Goal: Information Seeking & Learning: Learn about a topic

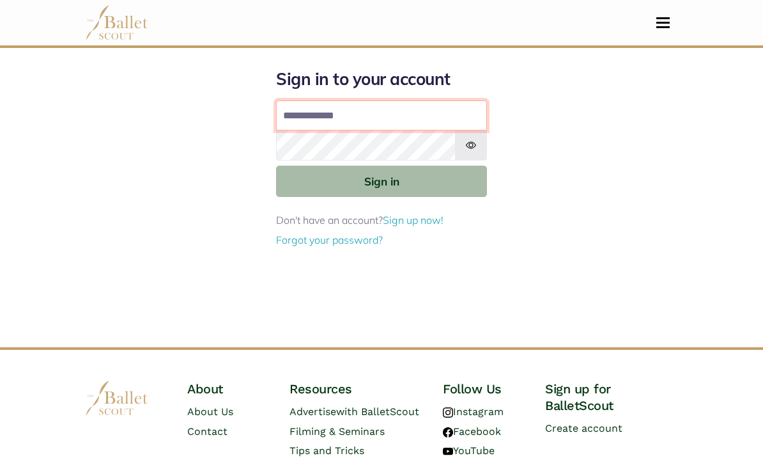
click at [409, 101] on input "Email address" at bounding box center [381, 115] width 211 height 31
type input "**********"
click at [381, 180] on button "Sign in" at bounding box center [381, 180] width 211 height 31
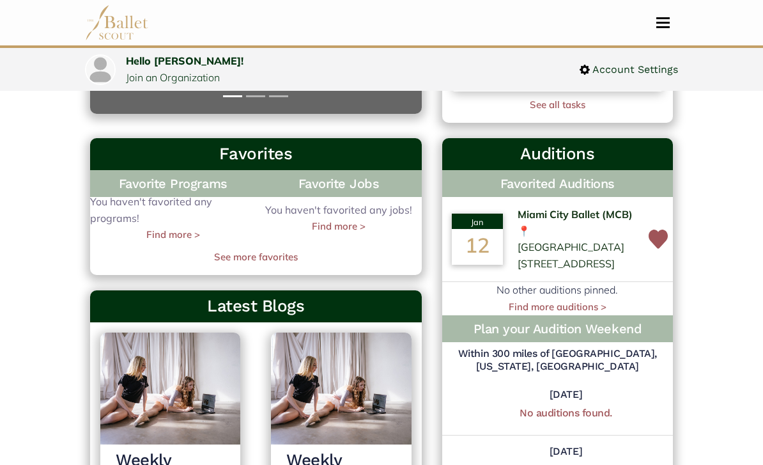
scroll to position [338, 0]
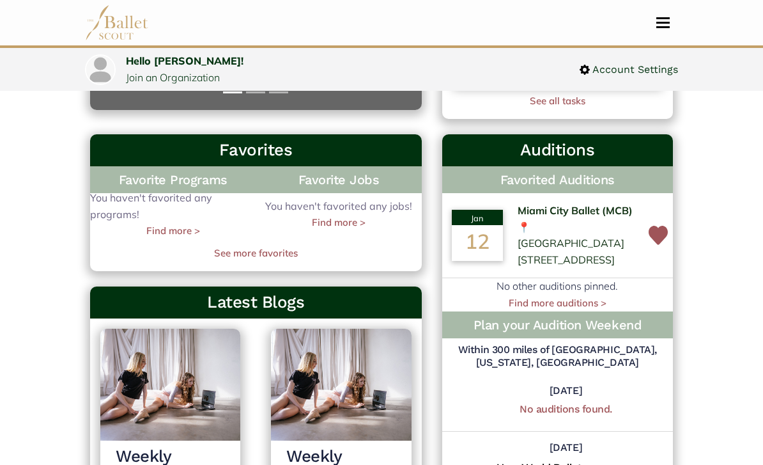
click at [467, 252] on div "12" at bounding box center [477, 244] width 51 height 36
click at [552, 223] on td "Miami City Ballet (MCB) 📍 [GEOGRAPHIC_DATA] [STREET_ADDRESS]" at bounding box center [577, 236] width 131 height 85
click at [521, 213] on span "Miami City Ballet (MCB)" at bounding box center [575, 211] width 115 height 17
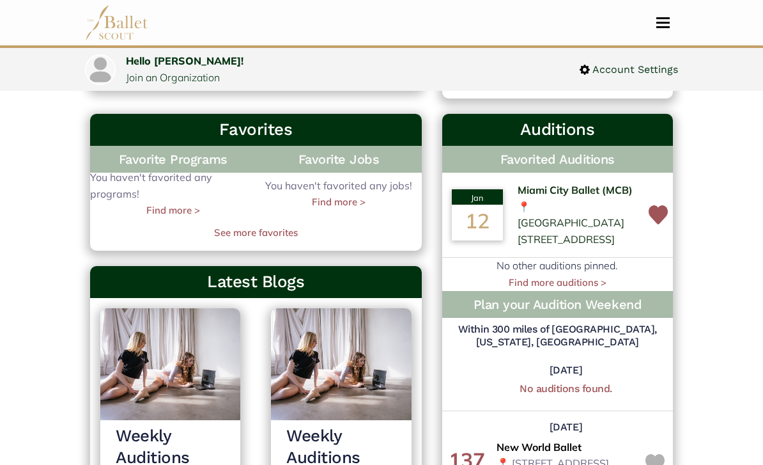
click at [659, 213] on img at bounding box center [658, 215] width 19 height 32
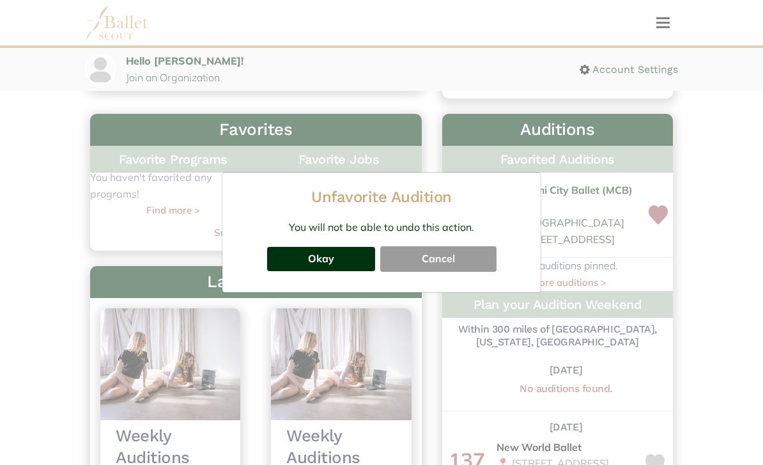
click at [339, 255] on button "Okay" at bounding box center [321, 259] width 108 height 24
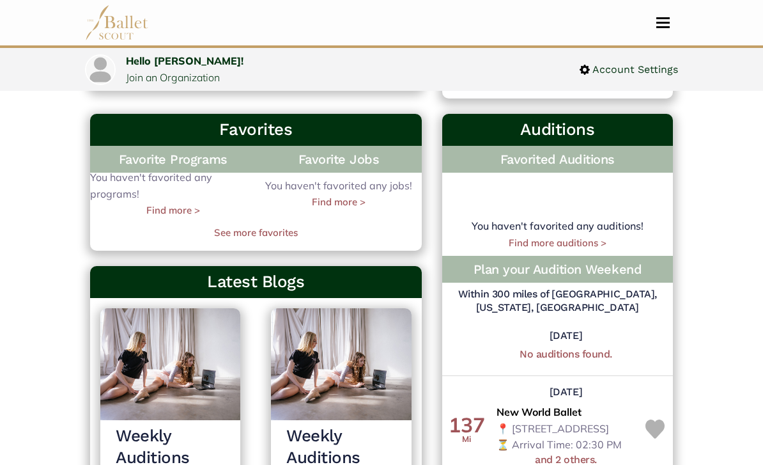
click at [572, 236] on link "Find more auditions >" at bounding box center [558, 242] width 98 height 12
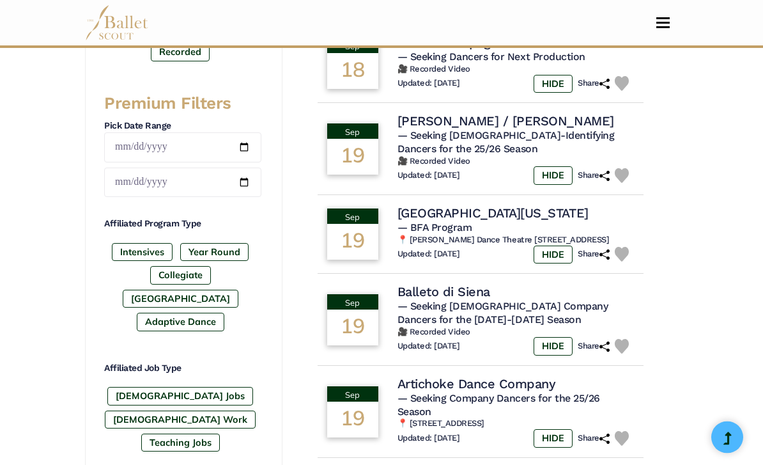
scroll to position [518, 0]
click at [139, 253] on label "Intensives" at bounding box center [142, 252] width 61 height 18
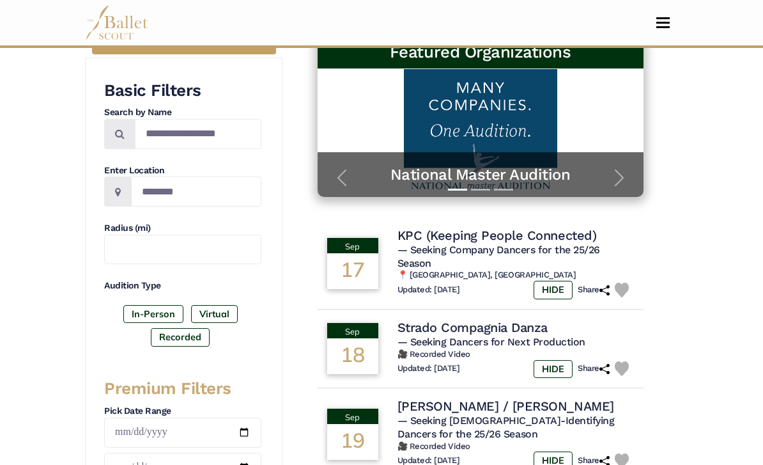
scroll to position [233, 0]
click at [139, 312] on label "In-Person" at bounding box center [153, 314] width 60 height 18
click at [173, 137] on input "Search by names..." at bounding box center [198, 134] width 127 height 30
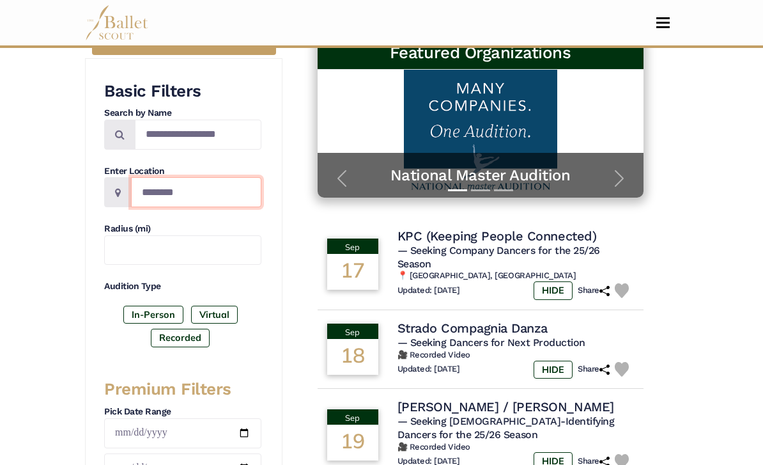
click at [166, 193] on input "Location" at bounding box center [196, 192] width 130 height 30
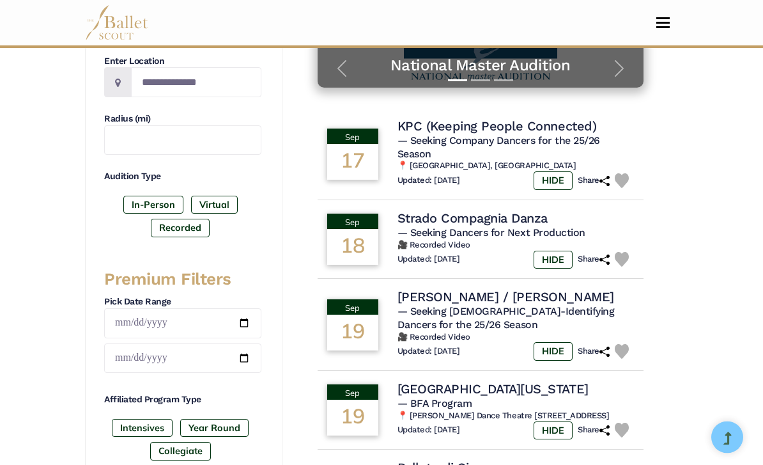
scroll to position [342, 0]
type input "**********"
click at [141, 145] on input "text" at bounding box center [182, 140] width 157 height 30
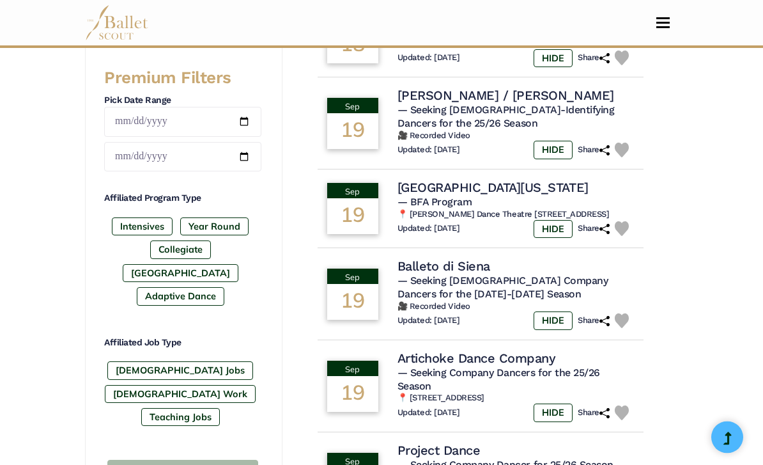
type input "***"
